Goal: Task Accomplishment & Management: Manage account settings

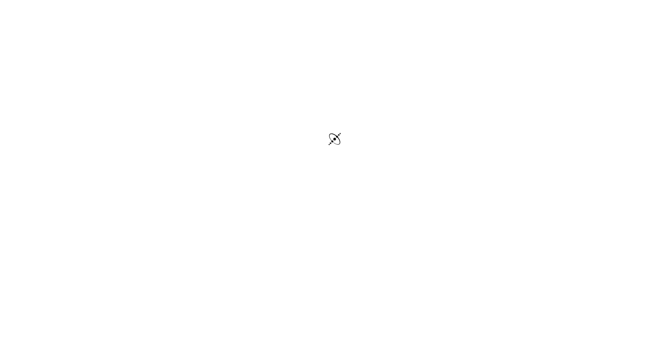
click at [243, 79] on div at bounding box center [335, 140] width 671 height 280
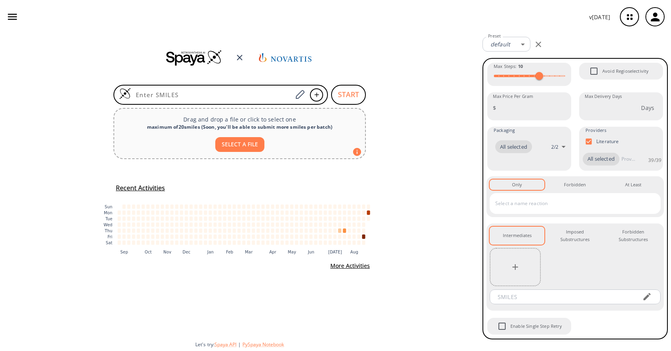
click at [632, 16] on icon "button" at bounding box center [629, 16] width 21 height 21
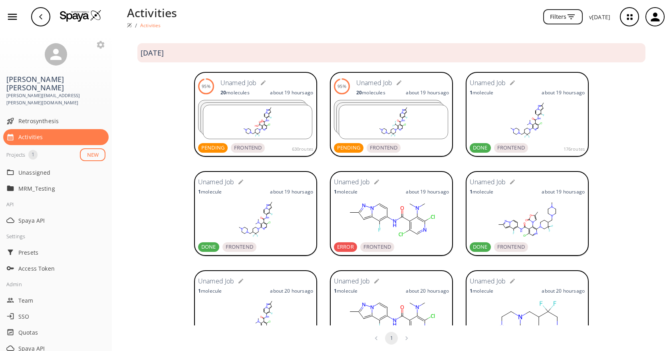
click at [272, 86] on form "Unamed Job" at bounding box center [266, 82] width 93 height 13
click at [247, 108] on rect at bounding box center [257, 122] width 109 height 34
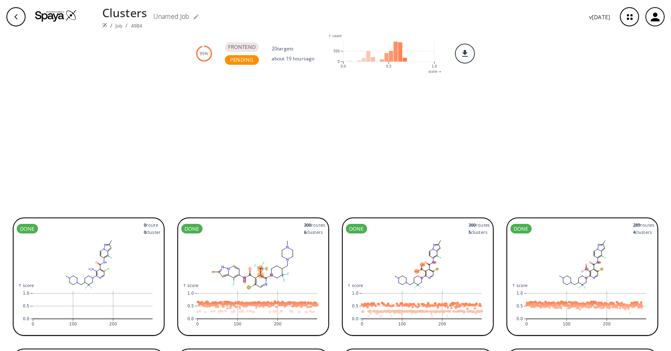
scroll to position [384, 0]
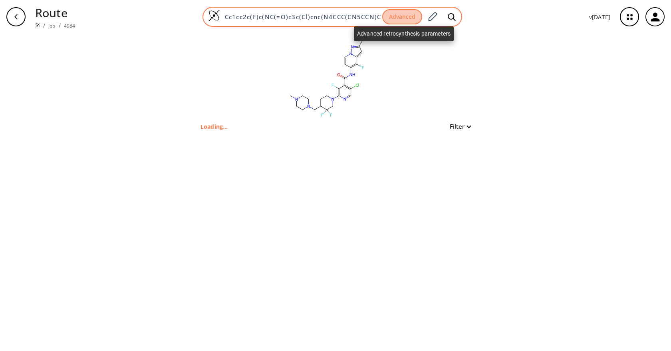
click at [410, 19] on button "Advanced" at bounding box center [402, 17] width 40 height 16
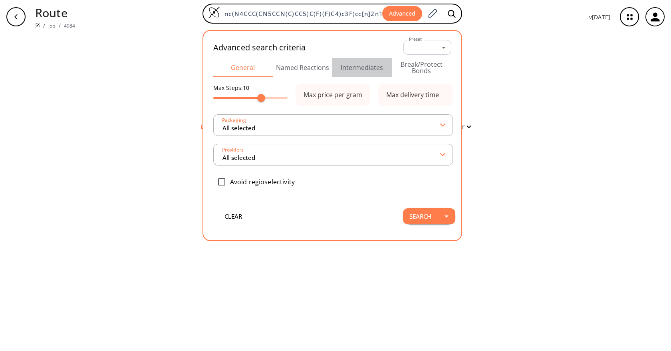
click at [358, 66] on button "Intermediates" at bounding box center [362, 67] width 60 height 19
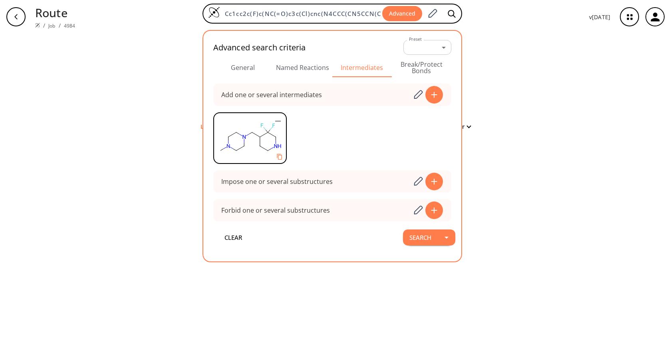
click at [508, 81] on div "clear Loading... Filter" at bounding box center [335, 192] width 671 height 317
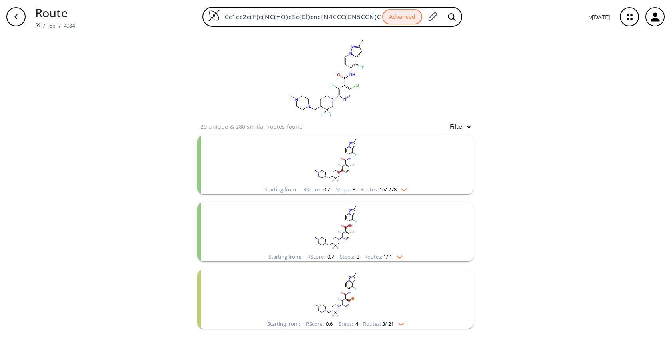
click at [371, 173] on rect "clusters" at bounding box center [336, 160] width 208 height 50
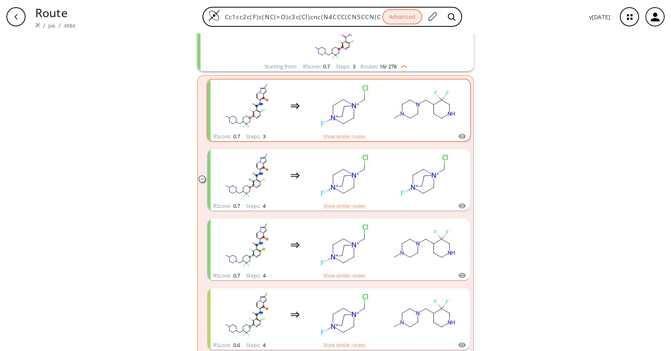
scroll to position [129, 0]
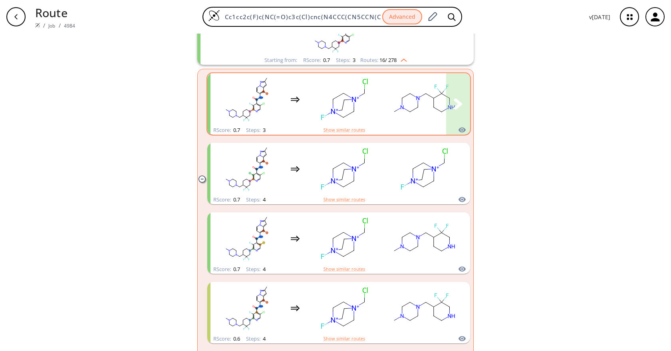
click at [401, 85] on rect "clusters" at bounding box center [424, 99] width 72 height 50
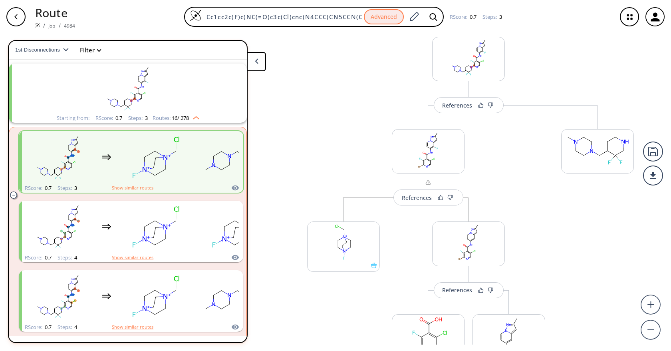
scroll to position [12, 0]
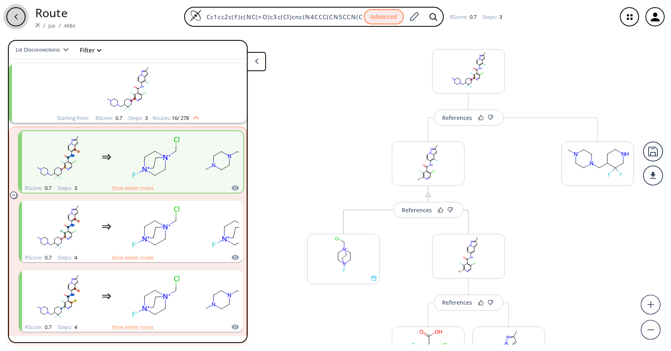
click at [17, 14] on icon "button" at bounding box center [16, 17] width 6 height 6
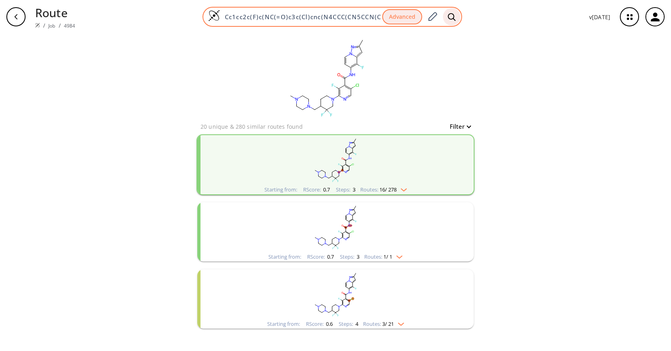
drag, startPoint x: 513, startPoint y: 69, endPoint x: 449, endPoint y: 13, distance: 85.4
click at [513, 69] on div "clear 20 unique & 280 similar routes found Filter Starting from: RScore : 0.7 S…" at bounding box center [335, 192] width 671 height 317
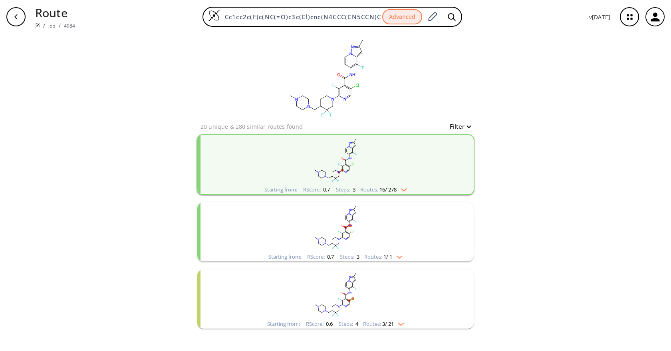
click at [391, 179] on rect "clusters" at bounding box center [336, 160] width 208 height 50
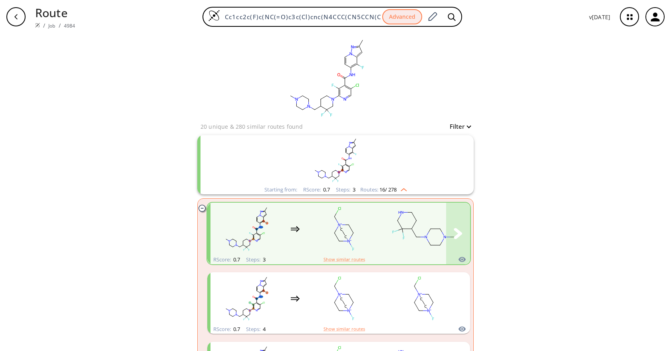
click at [367, 237] on rect "clusters" at bounding box center [344, 229] width 72 height 50
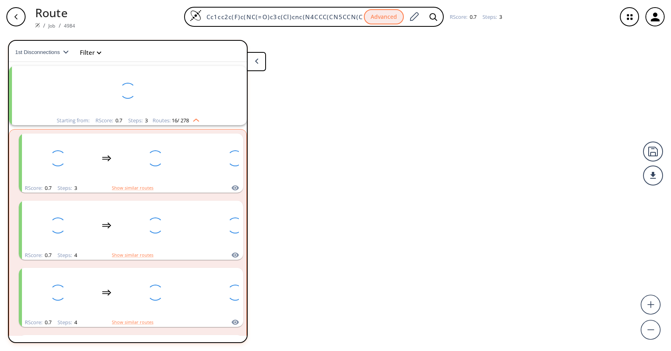
scroll to position [18, 0]
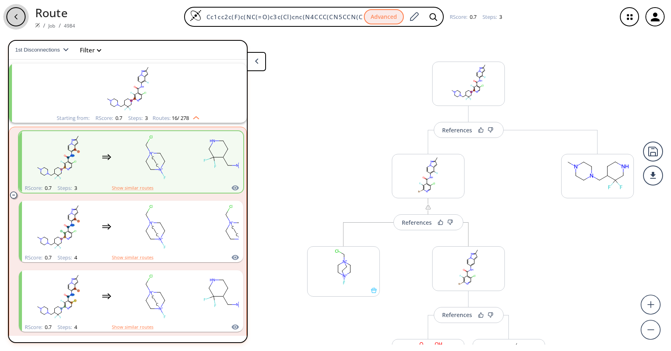
click at [24, 20] on div "button" at bounding box center [15, 16] width 19 height 19
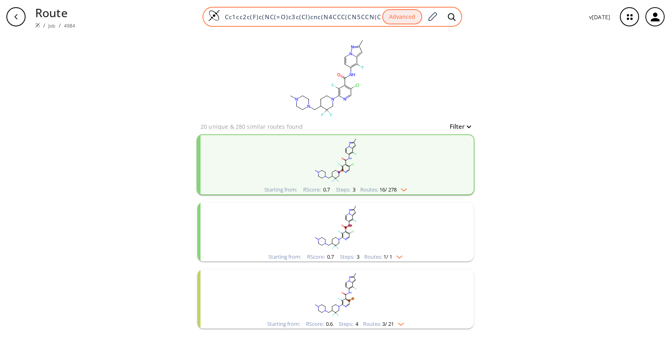
click at [301, 21] on div "Cc1cc2c(F)c(NC(=O)c3c(Cl)cnc(N4CCC(CN5CCN(C)CC5)C(F)(F)C4)c3F)cc[n]2n1 Advanced" at bounding box center [332, 17] width 260 height 20
click at [304, 10] on div "Cc1cc2c(F)c(NC(=O)c3c(Cl)cnc(N4CCC(CN5CCN(C)CC5)C(F)(F)C4)c3F)cc[n]2n1 Advanced" at bounding box center [332, 17] width 260 height 20
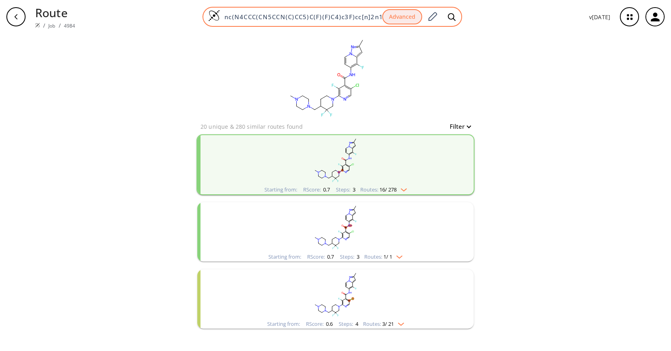
click at [302, 15] on input "Cc1cc2c(F)c(NC(=O)c3c(Cl)cnc(N4CCC(CN5CCN(C)CC5)C(F)(F)C4)c3F)cc[n]2n1" at bounding box center [301, 17] width 162 height 8
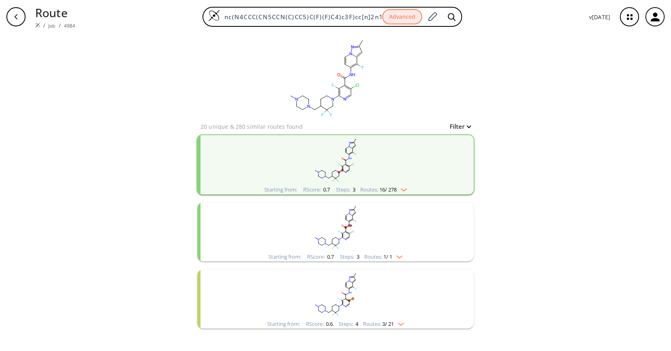
click at [59, 18] on p "Route" at bounding box center [55, 12] width 40 height 17
click at [21, 18] on div "button" at bounding box center [15, 16] width 19 height 19
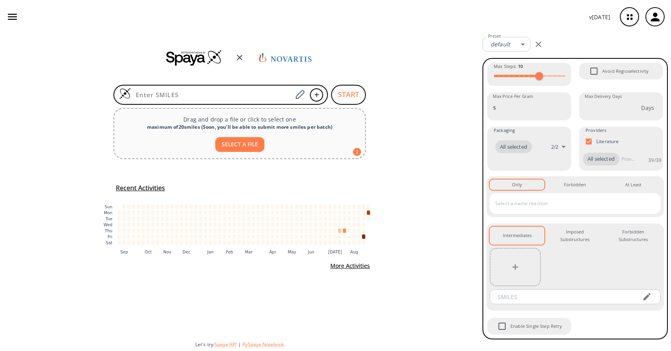
click at [431, 27] on div "v [DATE]" at bounding box center [335, 17] width 671 height 34
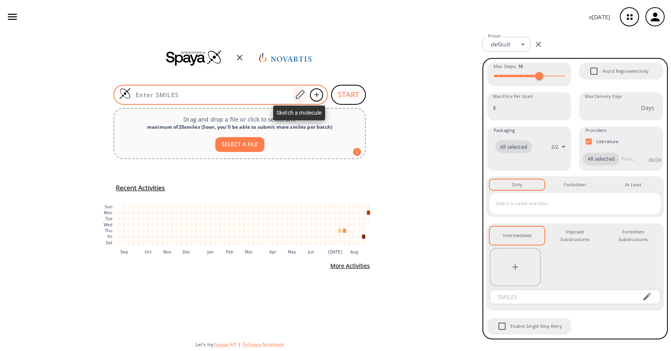
click at [299, 95] on icon at bounding box center [299, 94] width 11 height 10
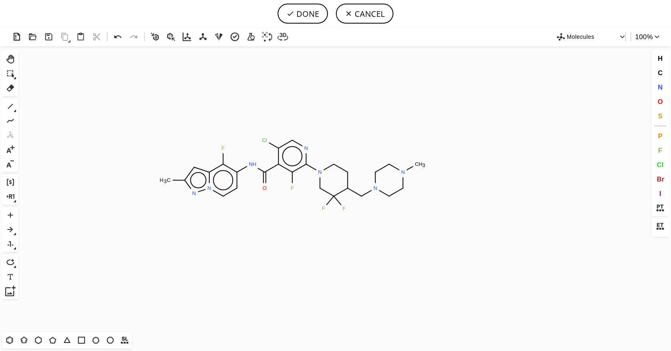
click at [293, 174] on icon "Created with Raphaël 2.3.0 C H 3 F N H O Cl N N N N C H 3 F F F N N" at bounding box center [336, 188] width 628 height 285
click at [657, 72] on button "C" at bounding box center [660, 73] width 14 height 14
click at [291, 187] on tspan "C" at bounding box center [291, 188] width 4 height 6
click at [12, 107] on icon at bounding box center [10, 106] width 10 height 10
drag, startPoint x: 293, startPoint y: 189, endPoint x: 393, endPoint y: 184, distance: 100.8
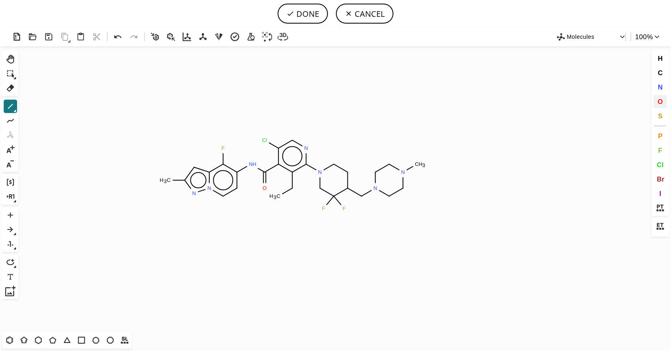
click at [657, 101] on button "O" at bounding box center [660, 102] width 14 height 14
click at [272, 198] on tspan "O" at bounding box center [272, 199] width 4 height 6
click at [279, 196] on tspan "O" at bounding box center [279, 196] width 4 height 6
click at [313, 11] on button "DONE" at bounding box center [303, 14] width 50 height 20
type input "Cc1n[n]2c(c(c(cc2)NC(c2c(CO)c(N3CC(F)(F)C(CN4CCN(C)CC4)CC3)ncc2Cl)=O)F)c1"
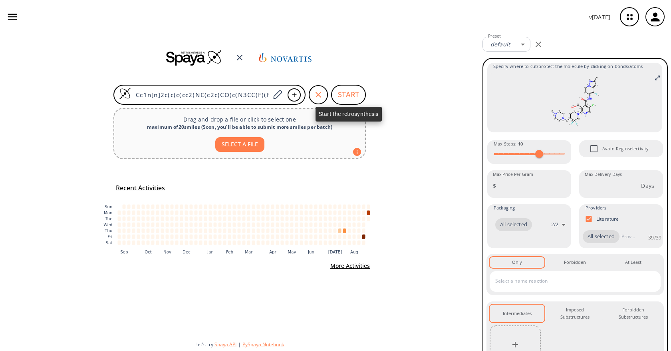
click at [354, 91] on button "START" at bounding box center [348, 95] width 35 height 20
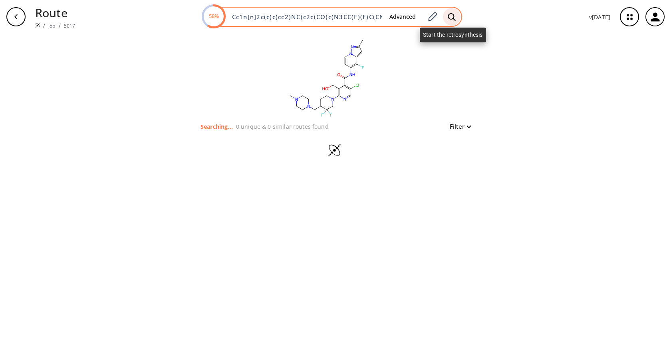
click at [452, 19] on icon at bounding box center [452, 17] width 8 height 8
click at [428, 16] on icon at bounding box center [432, 17] width 11 height 10
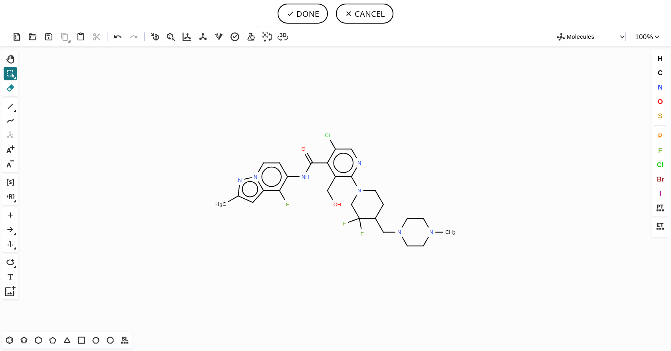
click at [14, 89] on icon at bounding box center [10, 88] width 10 height 10
click at [284, 198] on icon at bounding box center [282, 195] width 5 height 9
drag, startPoint x: 284, startPoint y: 205, endPoint x: 245, endPoint y: 206, distance: 39.1
click at [284, 205] on tspan "H" at bounding box center [284, 204] width 4 height 6
click at [220, 201] on rect at bounding box center [220, 204] width 15 height 10
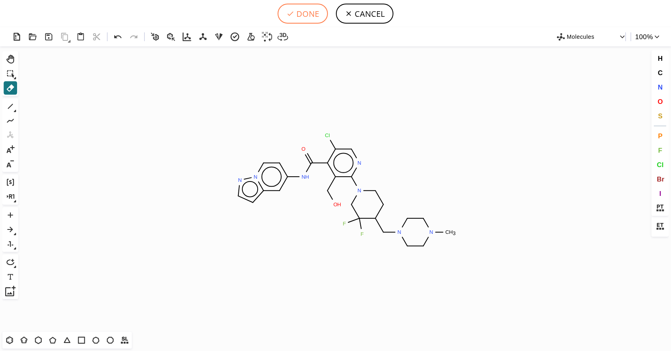
click at [309, 20] on button "DONE" at bounding box center [303, 14] width 50 height 20
type input "c1cc2cc(NC(=O)c3c(Cl)cnc(N4CCC(CN5CCN(C)CC5)C(F)(F)C4)c3CO)cc[n]2n1"
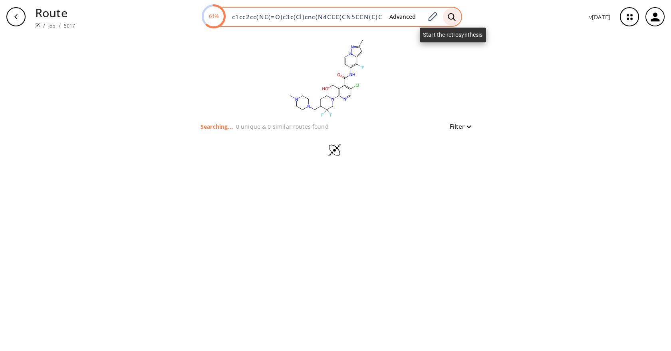
click at [453, 16] on icon at bounding box center [452, 17] width 8 height 8
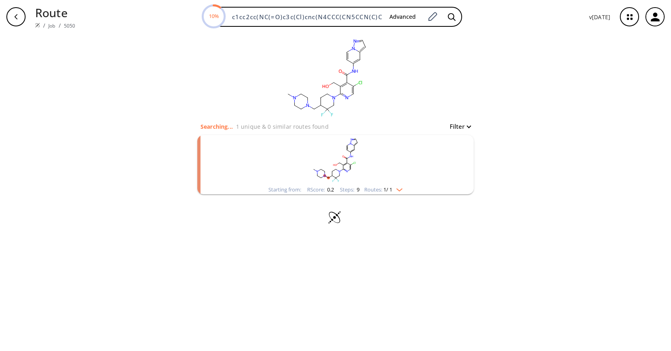
click at [379, 168] on rect "clusters" at bounding box center [336, 160] width 208 height 50
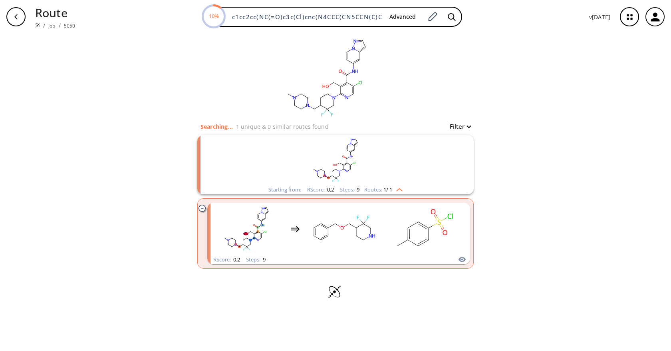
click at [401, 189] on img "clusters" at bounding box center [397, 188] width 10 height 6
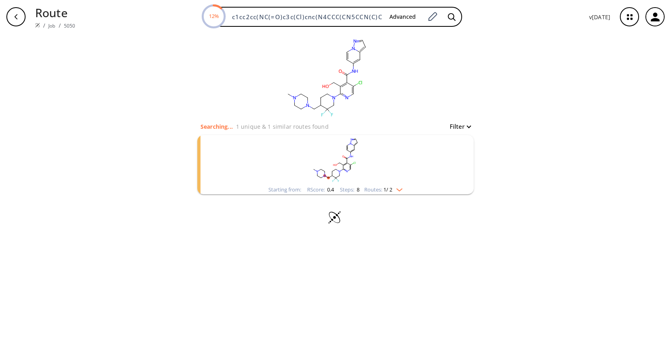
click at [412, 175] on rect "clusters" at bounding box center [336, 160] width 208 height 50
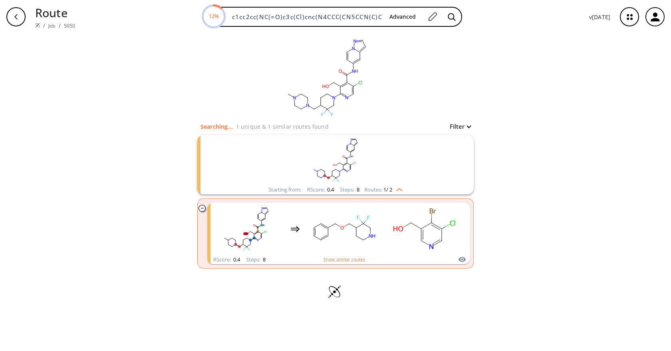
click at [412, 175] on rect "clusters" at bounding box center [336, 160] width 208 height 50
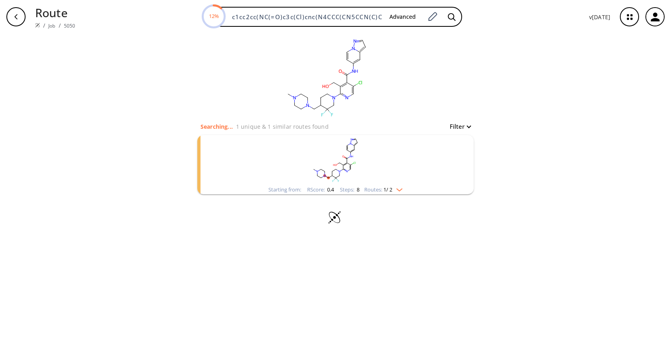
click at [415, 161] on rect "clusters" at bounding box center [336, 160] width 208 height 50
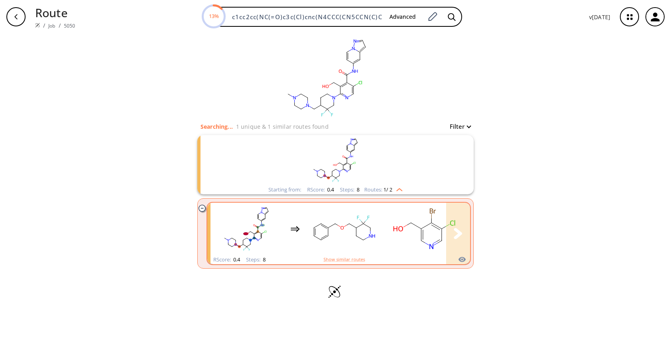
click at [391, 228] on ellipse "clusters" at bounding box center [398, 228] width 14 height 7
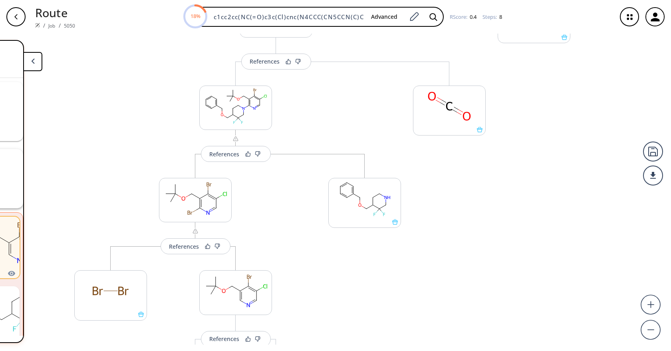
scroll to position [429, 0]
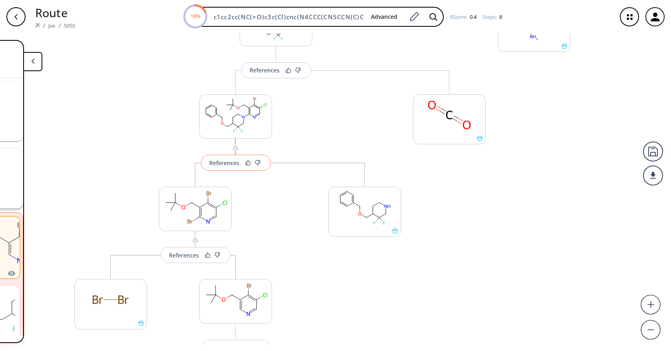
click at [220, 161] on div "References" at bounding box center [224, 162] width 30 height 5
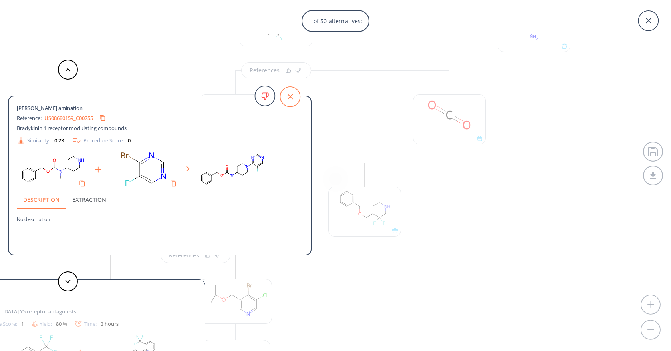
click at [296, 88] on icon at bounding box center [290, 96] width 25 height 25
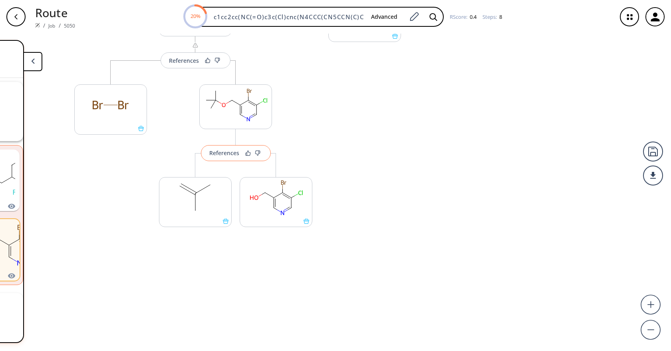
scroll to position [618, 0]
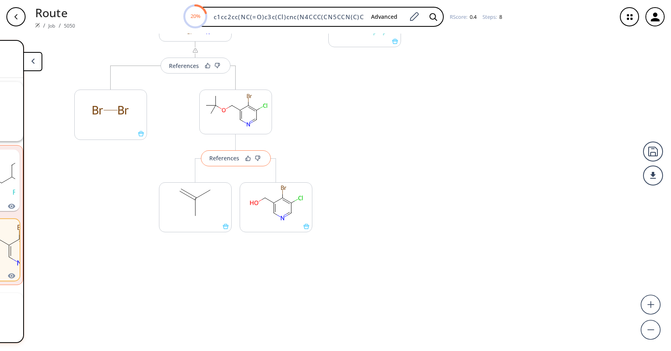
click at [221, 163] on button "References" at bounding box center [236, 158] width 70 height 16
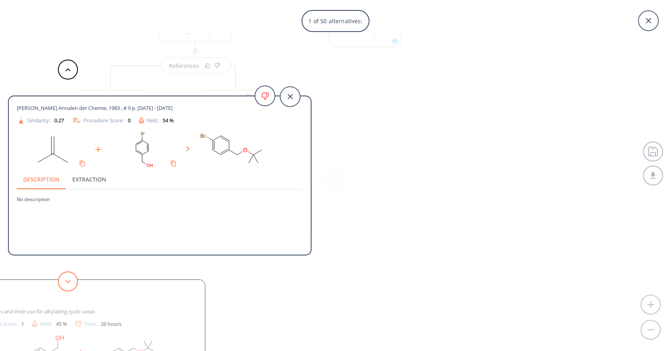
click at [68, 275] on button at bounding box center [68, 281] width 20 height 20
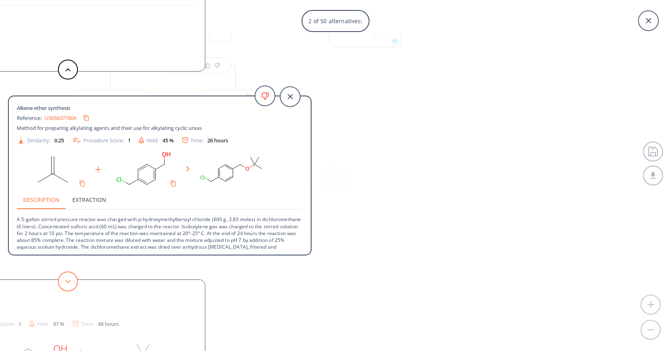
click at [68, 276] on button at bounding box center [68, 281] width 20 height 20
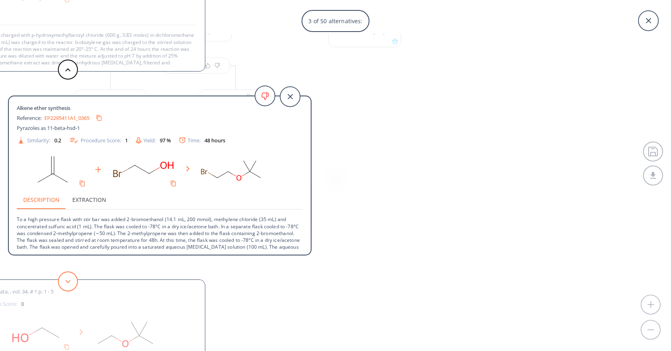
click at [68, 276] on button at bounding box center [68, 281] width 20 height 20
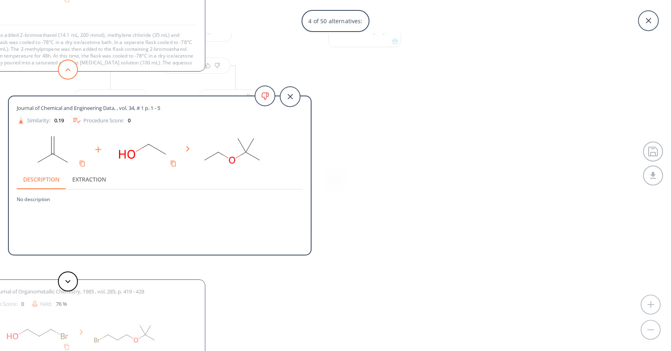
click at [64, 68] on button at bounding box center [68, 70] width 20 height 20
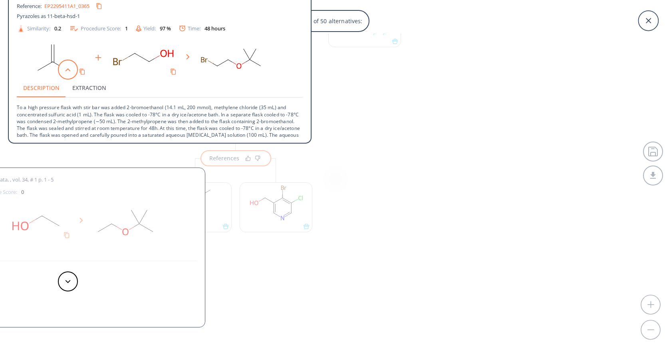
click at [64, 68] on button at bounding box center [68, 70] width 20 height 20
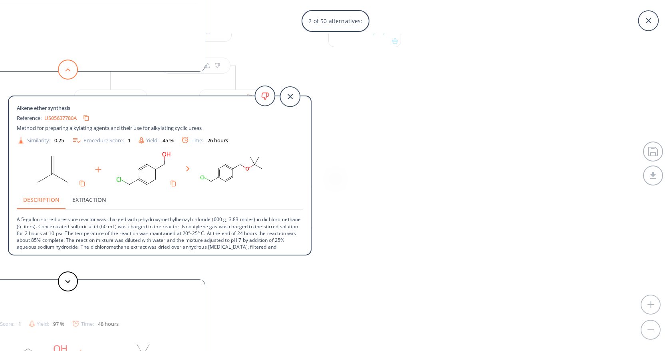
click at [64, 67] on button at bounding box center [68, 70] width 20 height 20
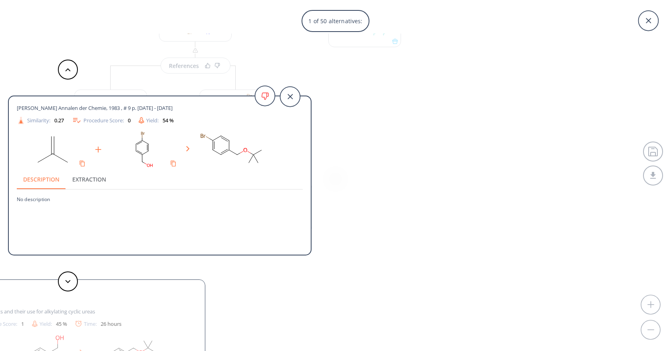
click at [440, 187] on div "1 of 50 alternatives: Nassal, Michael Liebigs Annalen der Chemie, 1983 , # 9 p.…" at bounding box center [335, 175] width 671 height 351
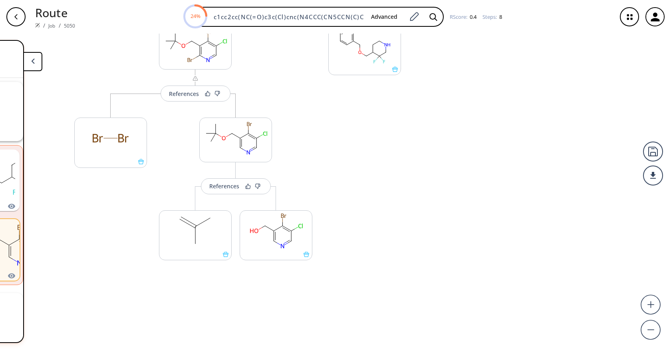
scroll to position [556, 0]
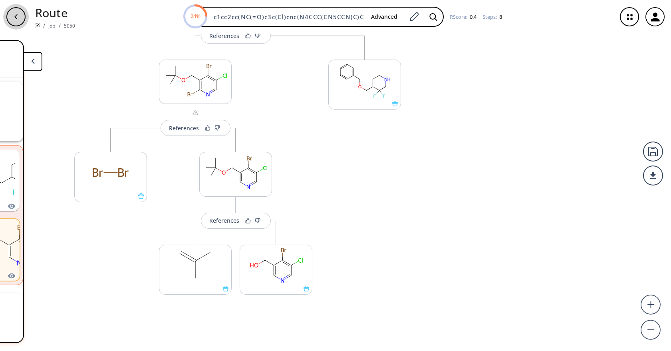
click at [18, 20] on icon "button" at bounding box center [16, 17] width 6 height 6
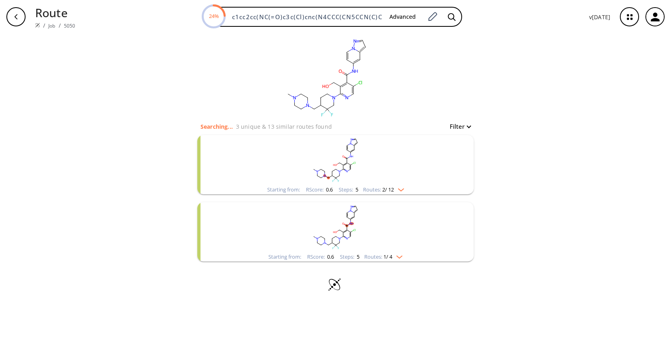
click at [379, 158] on rect "clusters" at bounding box center [336, 160] width 208 height 50
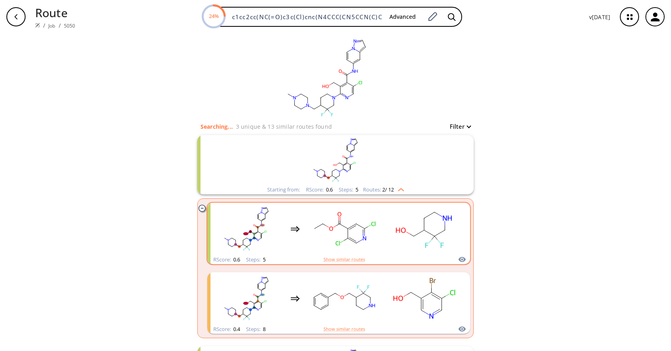
click at [377, 220] on rect "clusters" at bounding box center [344, 229] width 72 height 50
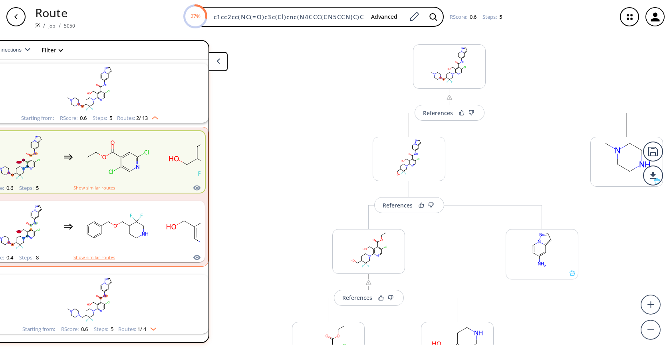
scroll to position [27, 0]
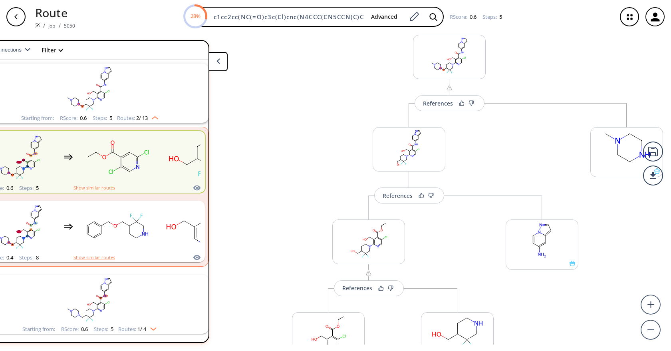
click at [14, 16] on icon "button" at bounding box center [16, 17] width 6 height 6
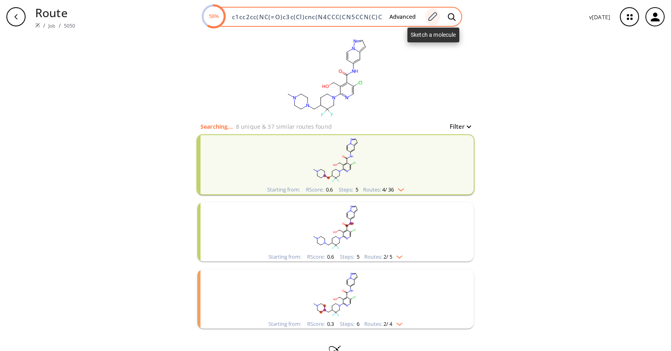
click at [432, 17] on icon at bounding box center [432, 17] width 11 height 10
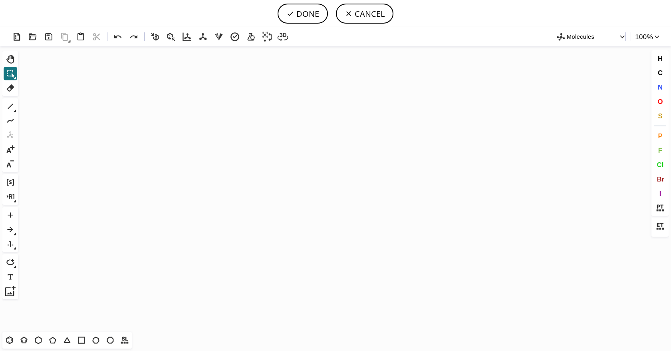
click at [306, 206] on icon "Created with Raphaël 2.3.0" at bounding box center [336, 188] width 628 height 285
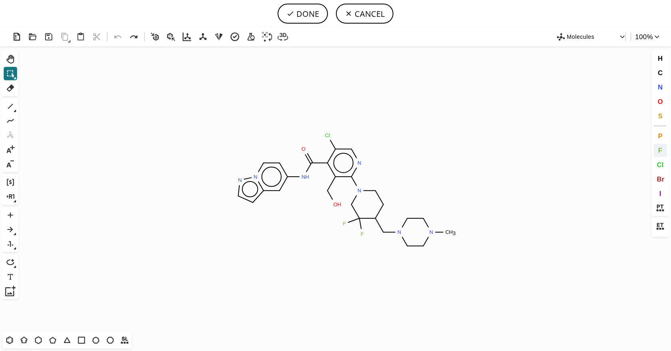
click at [661, 150] on span "F" at bounding box center [660, 150] width 4 height 8
drag, startPoint x: 281, startPoint y: 191, endPoint x: 294, endPoint y: 207, distance: 20.5
click at [301, 12] on button "DONE" at bounding box center [303, 14] width 50 height 20
type input "c1cc2c(F)c(NC(=O)c3c(Cl)cnc(N4CCC(CN5CCN(C)CC5)C(F)(F)C4)c3CO)cc[n]2n1"
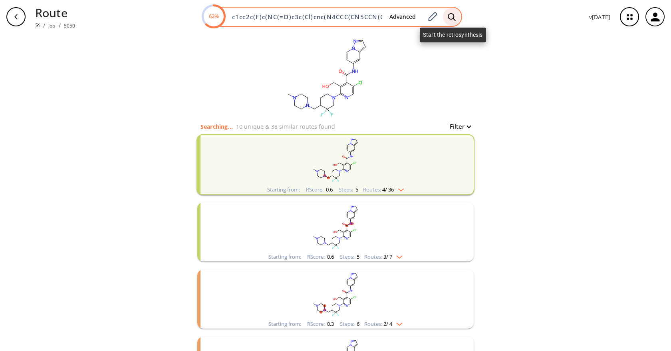
click at [451, 15] on icon at bounding box center [452, 17] width 8 height 8
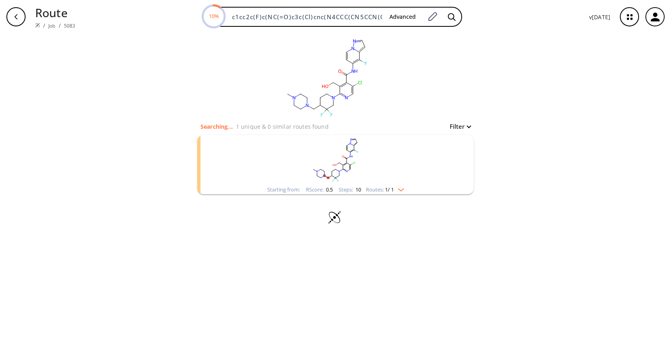
click at [393, 185] on div "Starting from: RScore : 0.5 Steps : 10 Routes: 1 / 1" at bounding box center [335, 189] width 149 height 9
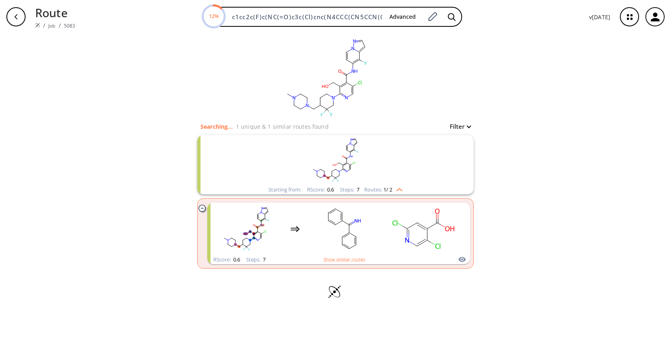
click at [400, 188] on img "clusters" at bounding box center [397, 188] width 10 height 6
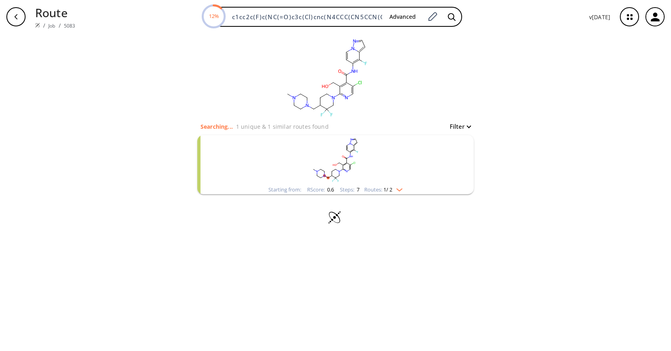
click at [400, 188] on img "clusters" at bounding box center [397, 188] width 10 height 6
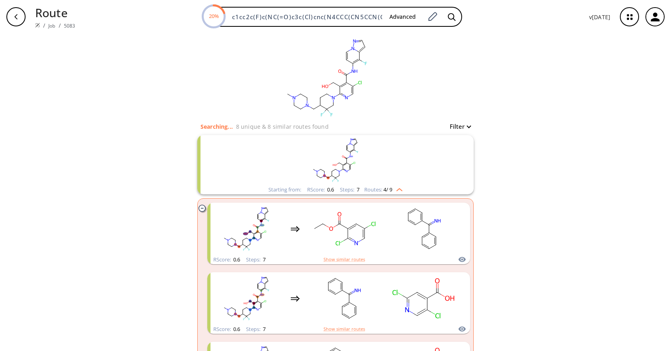
click at [401, 190] on img "clusters" at bounding box center [397, 188] width 10 height 6
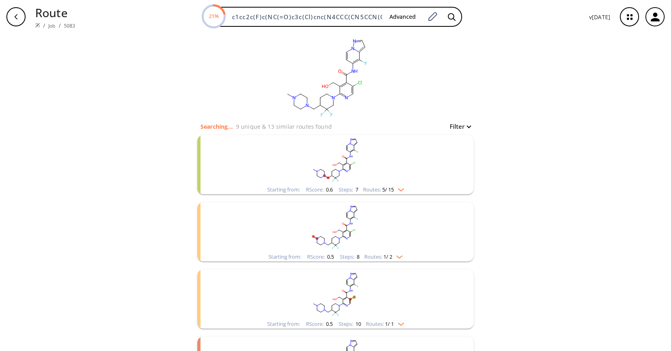
click at [400, 180] on rect "clusters" at bounding box center [336, 160] width 208 height 50
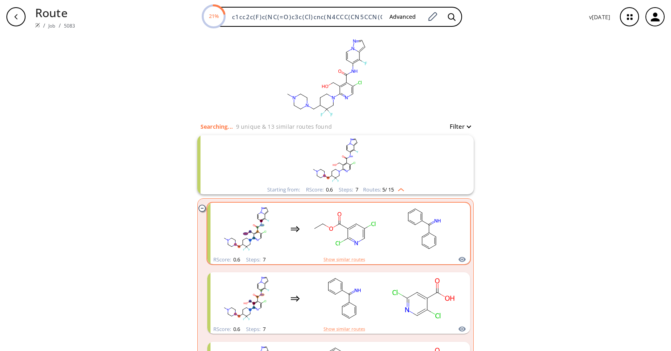
click at [361, 250] on rect "clusters" at bounding box center [344, 229] width 72 height 50
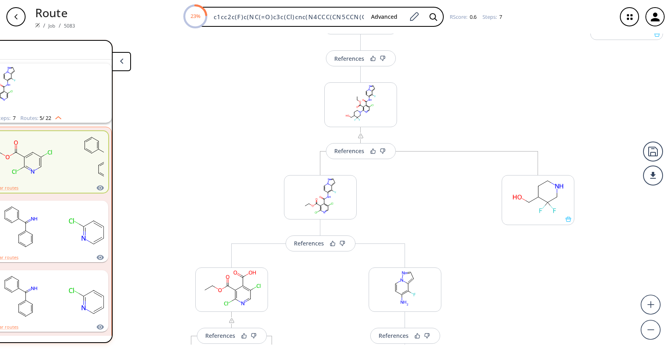
scroll to position [123, 0]
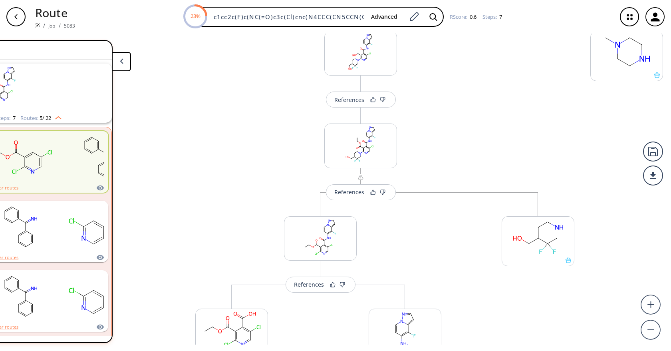
click at [22, 18] on div "button" at bounding box center [15, 16] width 19 height 19
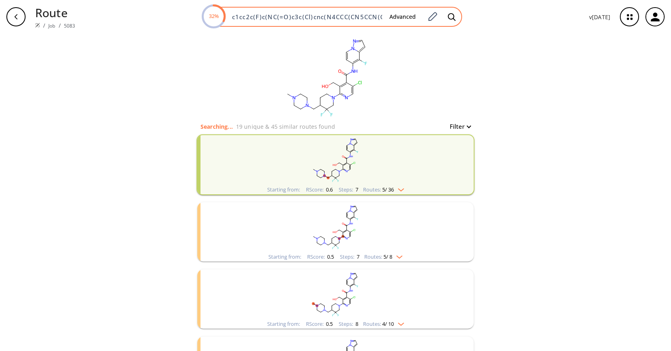
click at [318, 17] on input "c1cc2c(F)c(NC(=O)c3c(Cl)cnc(N4CCC(CN5CCN(C)CC5)C(F)(F)C4)c3CO)cc[n]2n1" at bounding box center [305, 17] width 156 height 8
click at [319, 17] on input "c1cc2c(F)c(NC(=O)c3c(Cl)cnc(N4CCC(CN5CCN(C)CC5)C(F)(F)C4)c3CO)cc[n]2n1" at bounding box center [305, 17] width 156 height 8
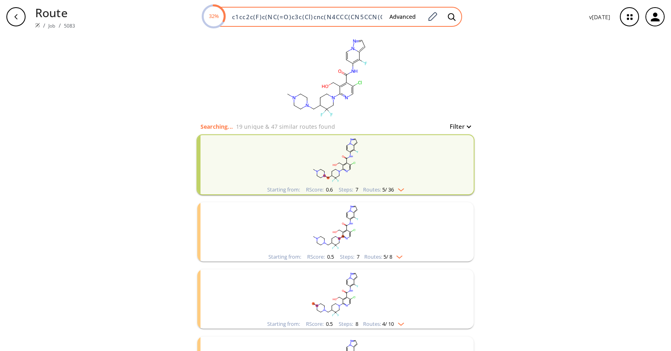
click at [319, 17] on input "c1cc2c(F)c(NC(=O)c3c(Cl)cnc(N4CCC(CN5CCN(C)CC5)C(F)(F)C4)c3CO)cc[n]2n1" at bounding box center [305, 17] width 156 height 8
click at [436, 15] on icon at bounding box center [432, 17] width 11 height 10
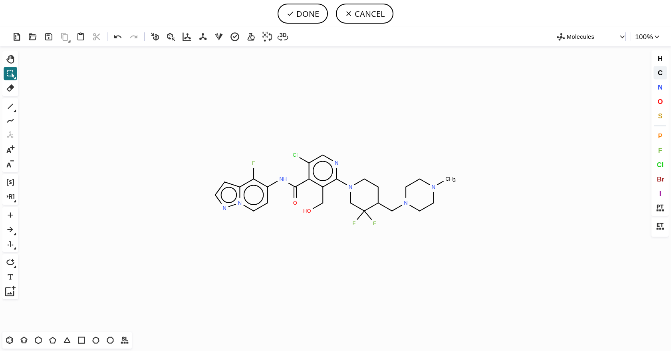
click at [662, 70] on span "C" at bounding box center [659, 73] width 5 height 8
click at [9, 99] on button "1" at bounding box center [11, 106] width 14 height 14
click at [10, 111] on icon at bounding box center [10, 106] width 10 height 10
click at [11, 87] on icon at bounding box center [11, 87] width 8 height 7
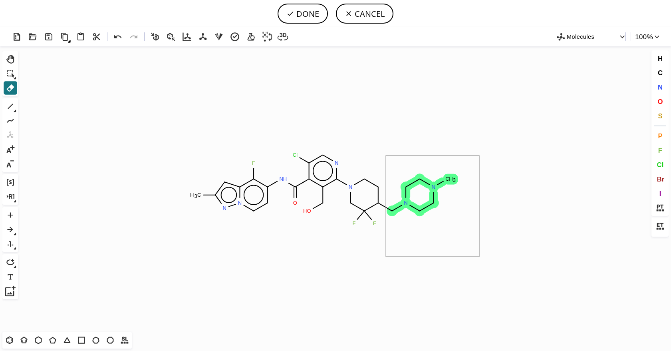
drag, startPoint x: 479, startPoint y: 155, endPoint x: 386, endPoint y: 256, distance: 137.6
click at [386, 256] on icon "Created with Raphaël 2.3.0 C H 3 N N F N H O Cl N N N N C H 3 F F O H C" at bounding box center [336, 188] width 628 height 285
drag, startPoint x: 478, startPoint y: 156, endPoint x: 398, endPoint y: 245, distance: 119.6
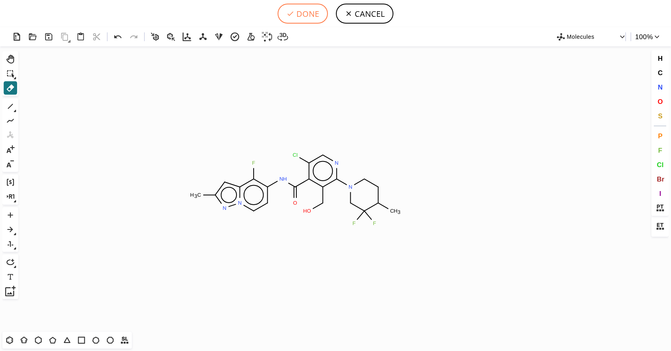
click at [308, 16] on button "DONE" at bounding box center [303, 14] width 50 height 20
type input "c1(C)n[n]2c(c(c(cc2)NC(c2c(CO)c(N3CC(F)(F)C(C)CC3)ncc2Cl)=O)F)c1"
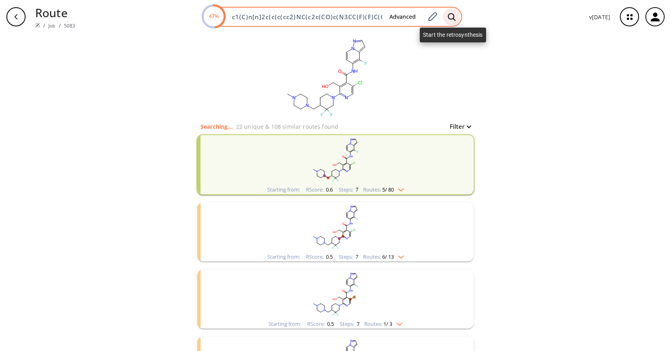
click at [448, 14] on icon at bounding box center [452, 17] width 8 height 8
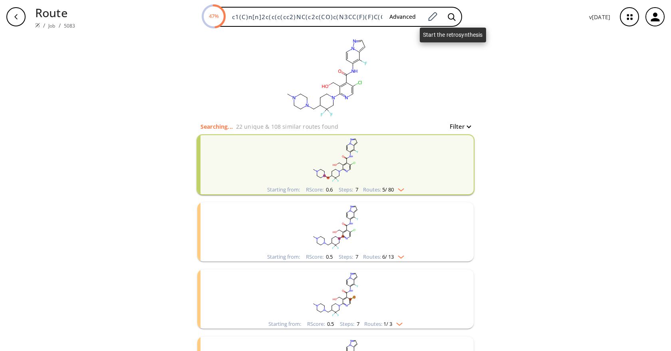
scroll to position [0, 67]
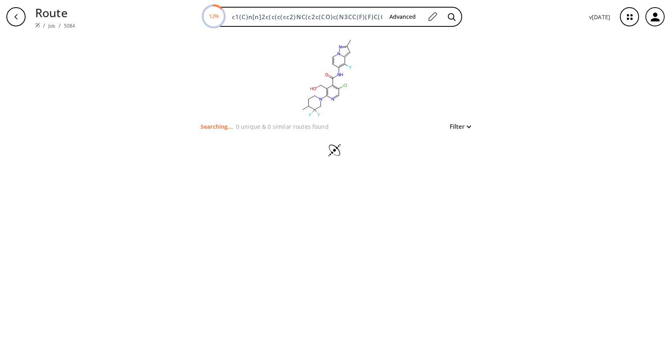
click at [636, 12] on icon "button" at bounding box center [629, 16] width 21 height 21
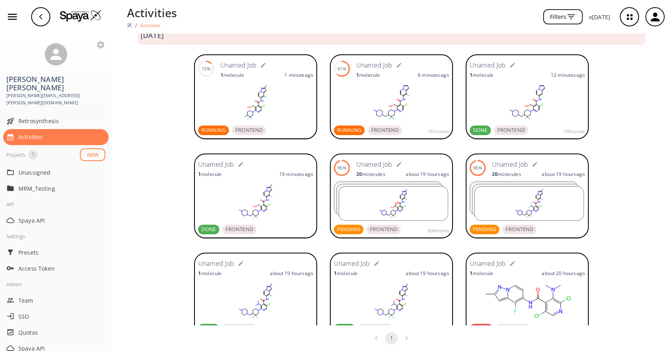
scroll to position [27, 0]
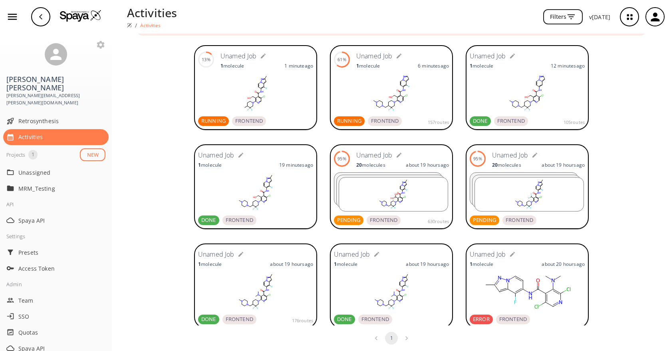
click at [399, 175] on div at bounding box center [390, 192] width 109 height 34
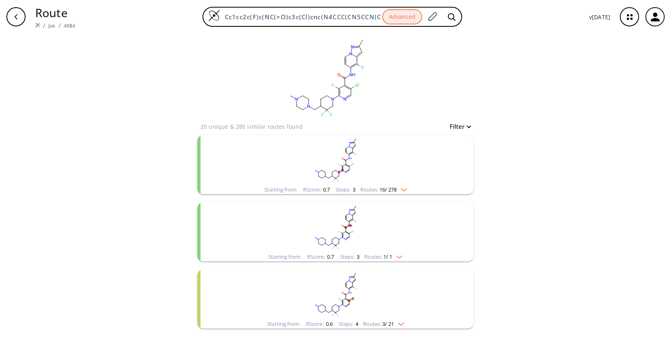
click at [380, 156] on rect "clusters" at bounding box center [336, 160] width 208 height 50
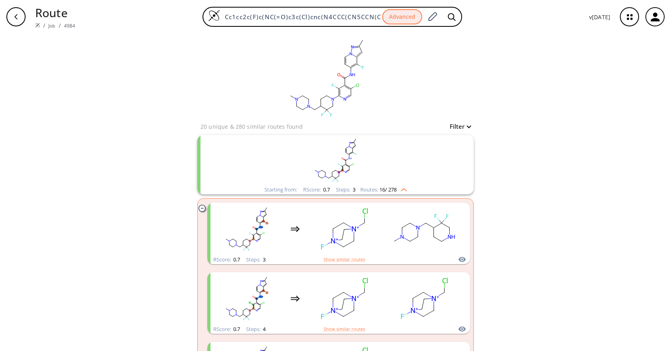
click at [392, 219] on rect "clusters" at bounding box center [424, 229] width 72 height 50
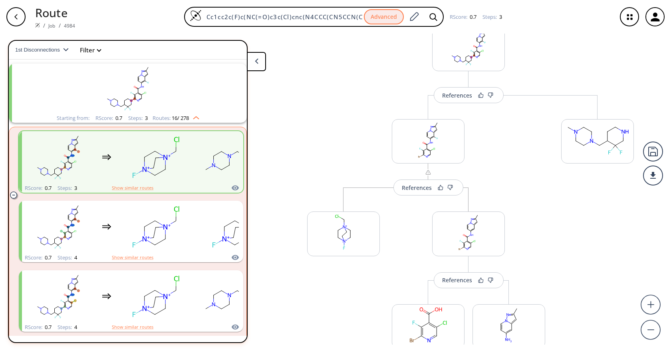
scroll to position [103, 0]
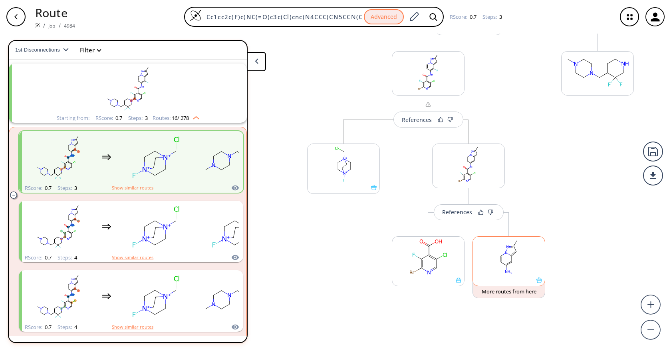
click at [525, 270] on rect at bounding box center [509, 256] width 72 height 41
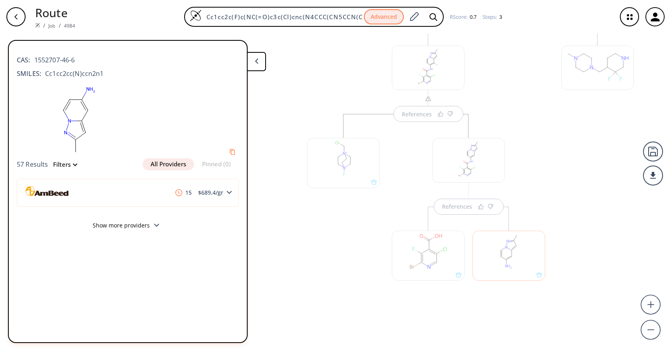
click at [136, 229] on button "Show more providers" at bounding box center [128, 226] width 222 height 19
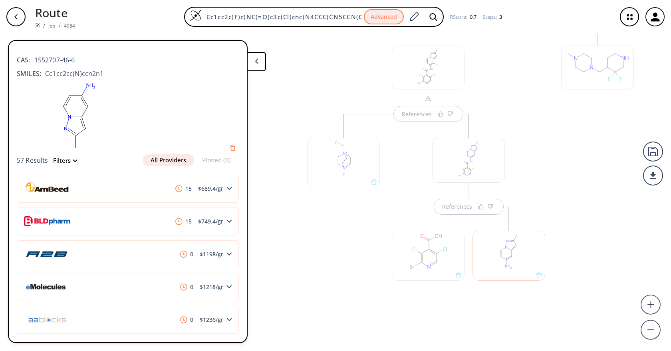
click at [612, 224] on div at bounding box center [597, 175] width 81 height 307
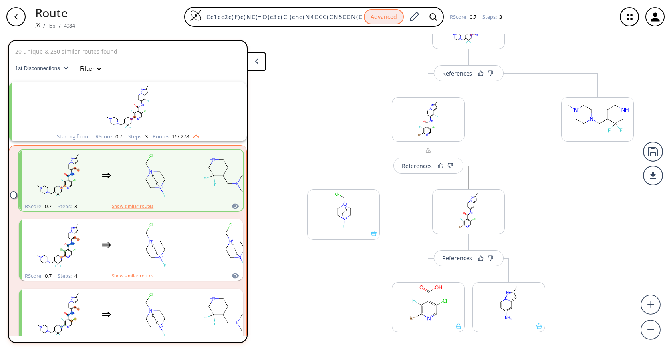
scroll to position [57, 0]
drag, startPoint x: 572, startPoint y: 189, endPoint x: 578, endPoint y: 240, distance: 51.5
click at [578, 240] on div "References More routes from here References More routes from here More routes f…" at bounding box center [335, 189] width 671 height 311
click at [419, 309] on rect at bounding box center [428, 302] width 72 height 41
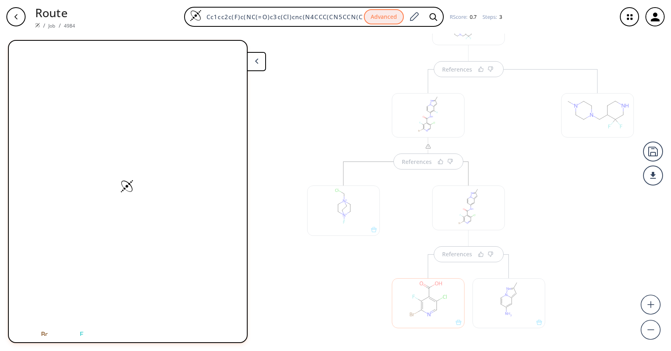
scroll to position [108, 0]
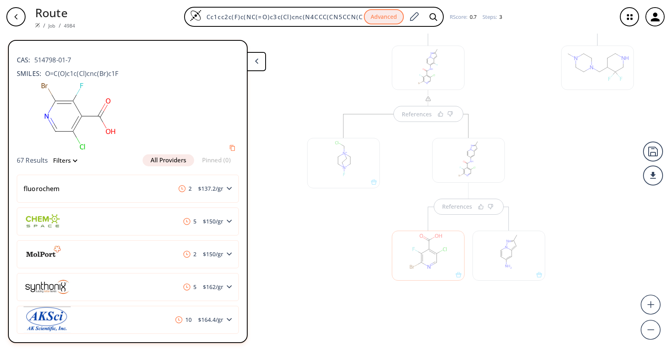
click at [326, 238] on div at bounding box center [343, 213] width 81 height 198
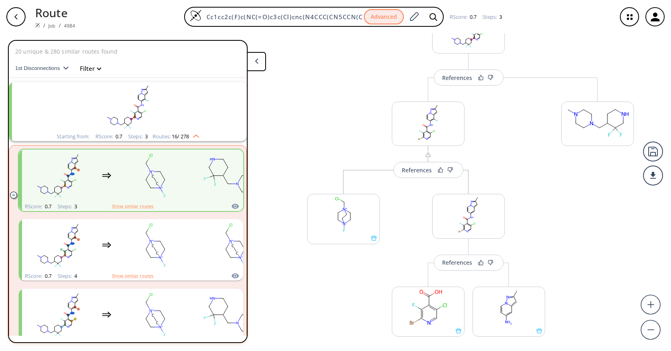
scroll to position [56, 0]
drag, startPoint x: 579, startPoint y: 174, endPoint x: 577, endPoint y: 227, distance: 52.8
click at [577, 227] on div "References More routes from here References More routes from here More routes f…" at bounding box center [335, 189] width 671 height 311
click at [13, 15] on icon "button" at bounding box center [16, 17] width 6 height 6
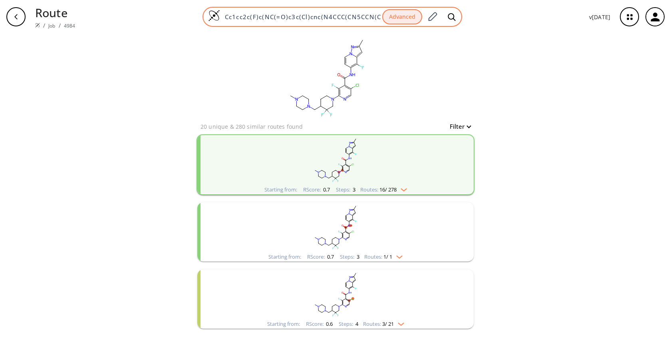
click at [270, 20] on input "Cc1cc2c(F)c(NC(=O)c3c(Cl)cnc(N4CCC(CN5CCN(C)CC5)C(F)(F)C4)c3F)cc[n]2n1" at bounding box center [301, 17] width 162 height 8
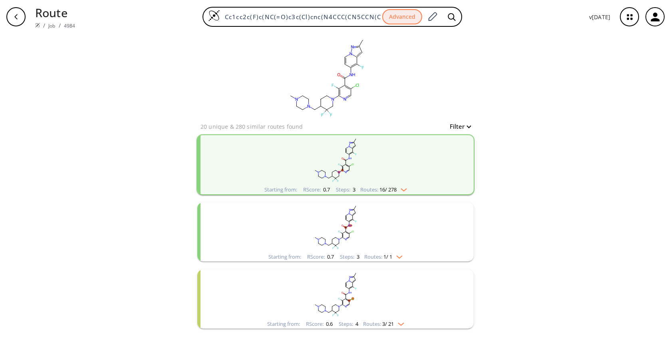
click at [137, 59] on div "clear 20 unique & 280 similar routes found Filter Starting from: RScore : 0.7 S…" at bounding box center [335, 192] width 671 height 317
drag, startPoint x: 151, startPoint y: 36, endPoint x: 183, endPoint y: 13, distance: 38.6
click at [152, 35] on div "clear 20 unique & 280 similar routes found Filter Starting from: RScore : 0.7 S…" at bounding box center [335, 192] width 671 height 317
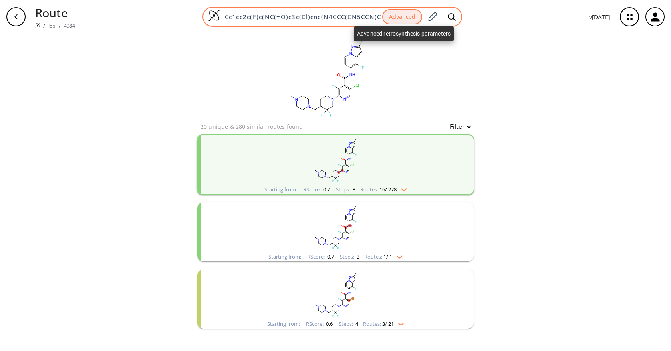
click at [390, 14] on button "Advanced" at bounding box center [402, 17] width 40 height 16
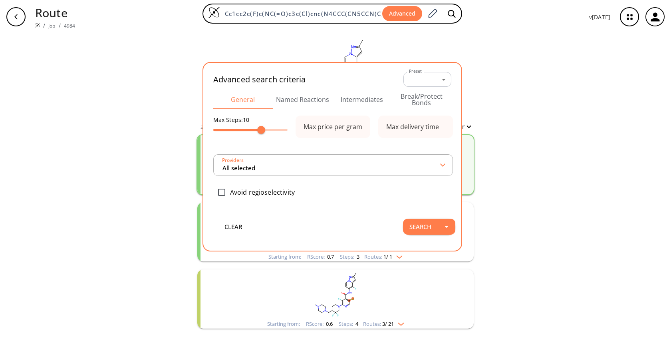
type input "All selected"
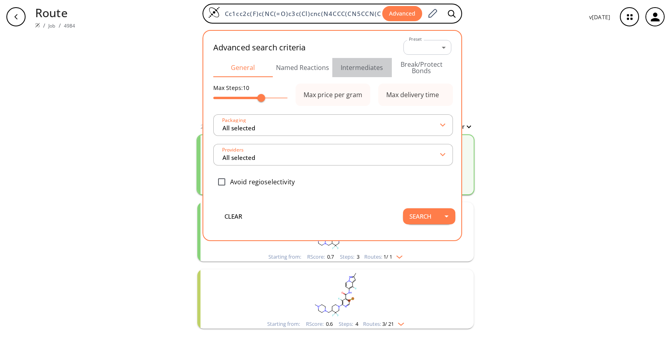
click at [352, 64] on button "Intermediates" at bounding box center [362, 67] width 60 height 19
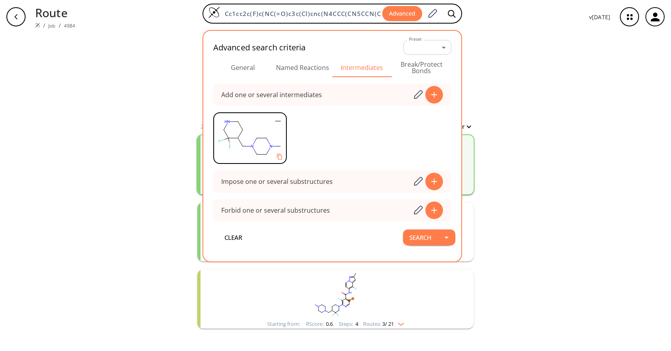
click at [585, 93] on div "clear 20 unique & 280 similar routes found Filter Starting from: RScore : 0.7 S…" at bounding box center [335, 192] width 671 height 317
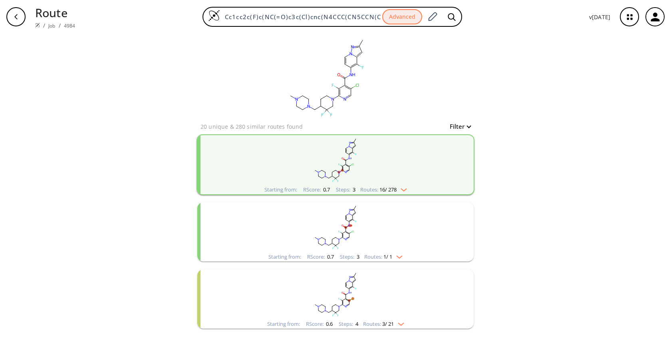
click at [633, 18] on icon "button" at bounding box center [629, 16] width 21 height 21
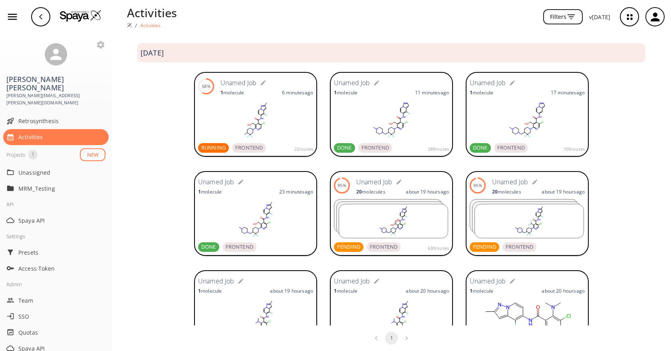
click at [243, 111] on rect at bounding box center [255, 120] width 115 height 40
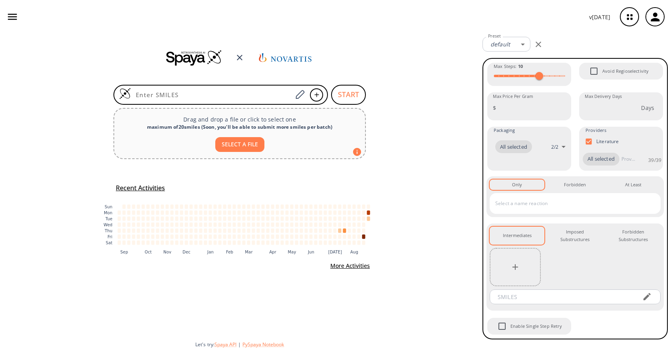
click at [631, 9] on icon "button" at bounding box center [629, 16] width 21 height 21
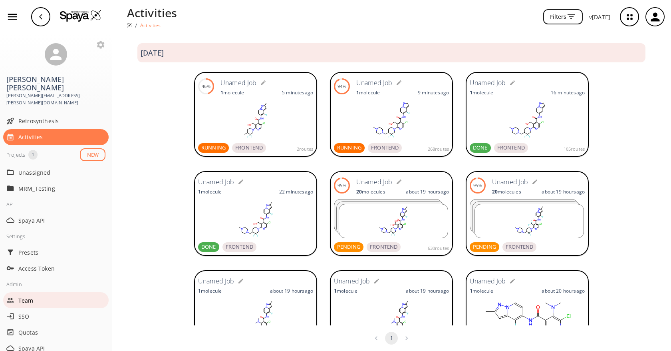
click at [38, 296] on span "Team" at bounding box center [61, 300] width 87 height 8
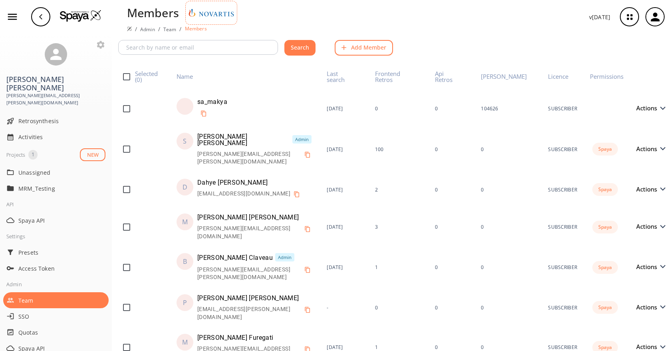
click at [373, 48] on button "Add Member" at bounding box center [364, 48] width 58 height 16
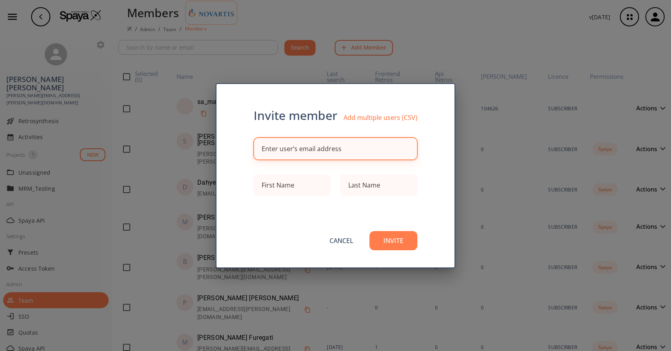
click at [318, 147] on div "Enter user’s email address" at bounding box center [302, 148] width 80 height 6
paste input "[PERSON_NAME][EMAIL_ADDRESS][PERSON_NAME][DOMAIN_NAME]"
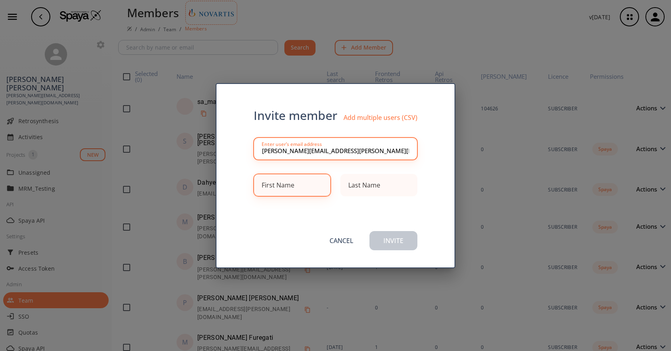
type input "[PERSON_NAME][EMAIL_ADDRESS][PERSON_NAME][DOMAIN_NAME]"
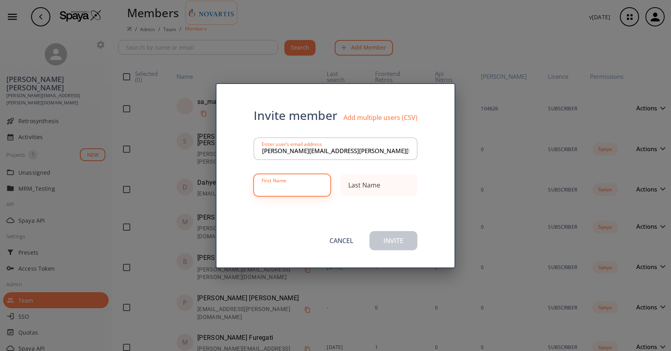
click at [289, 178] on div "First Name" at bounding box center [292, 185] width 77 height 22
type input "[PERSON_NAME]"
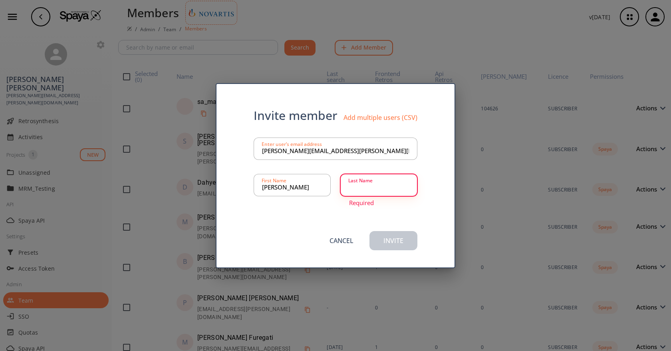
paste input "[PERSON_NAME] de Lapeyriere"
type input "[PERSON_NAME] de Lapeyriere"
click at [313, 221] on div "Cancel Invite" at bounding box center [335, 236] width 214 height 54
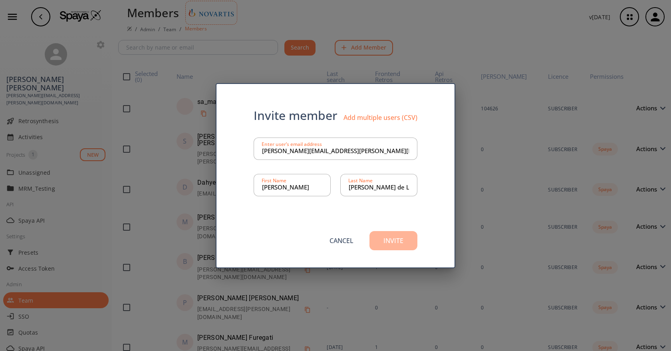
click at [404, 245] on button "Invite" at bounding box center [393, 240] width 48 height 19
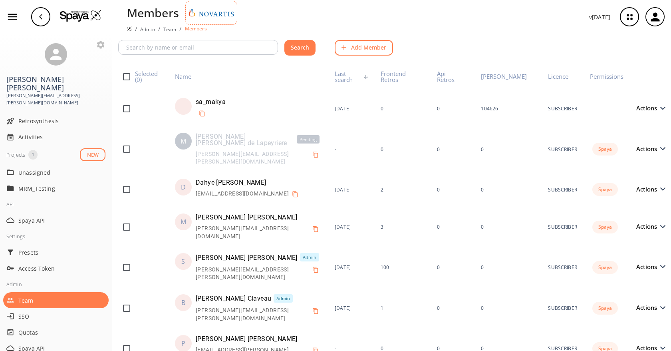
click at [368, 75] on img at bounding box center [365, 77] width 4 height 4
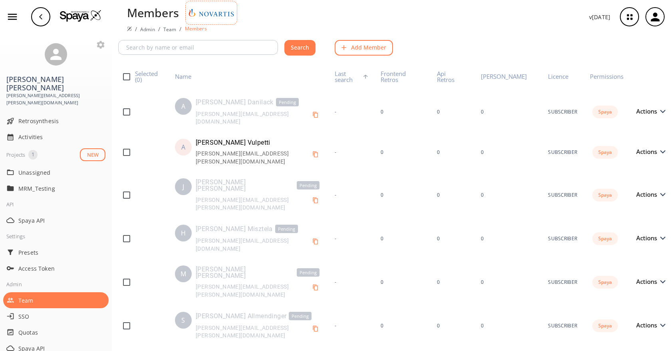
click at [373, 76] on th "Last search" at bounding box center [351, 77] width 46 height 30
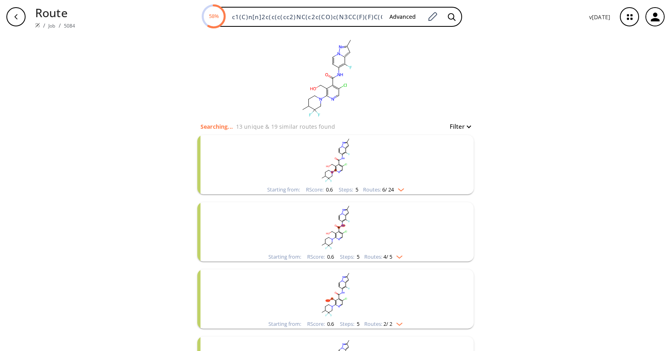
click at [400, 167] on rect "clusters" at bounding box center [336, 160] width 208 height 50
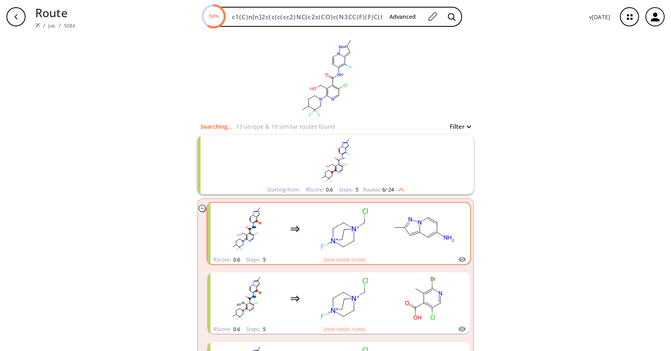
click at [388, 241] on rect "clusters" at bounding box center [424, 229] width 72 height 50
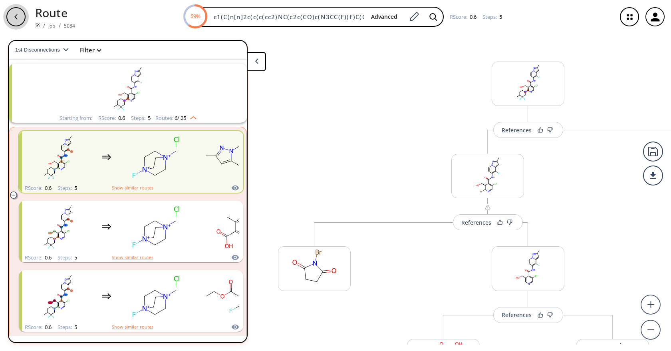
click at [28, 18] on button "button" at bounding box center [16, 17] width 26 height 26
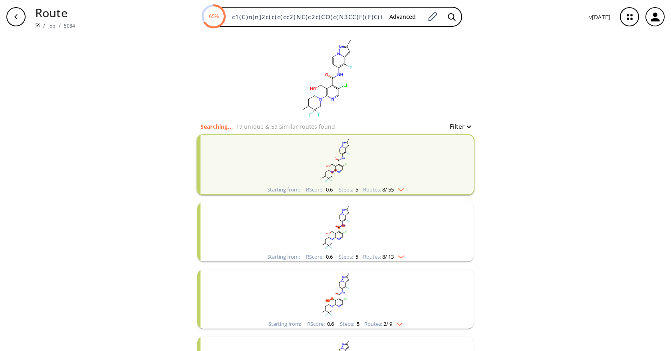
click at [500, 93] on div "clear Searching... 19 unique & 59 similar routes found Filter Starting from: RS…" at bounding box center [335, 237] width 671 height 406
